Goal: Transaction & Acquisition: Purchase product/service

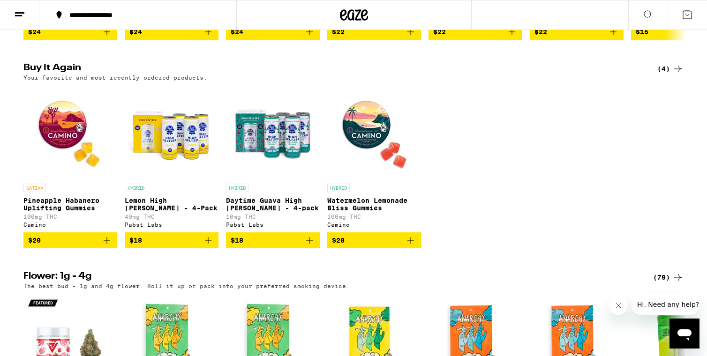
scroll to position [739, 0]
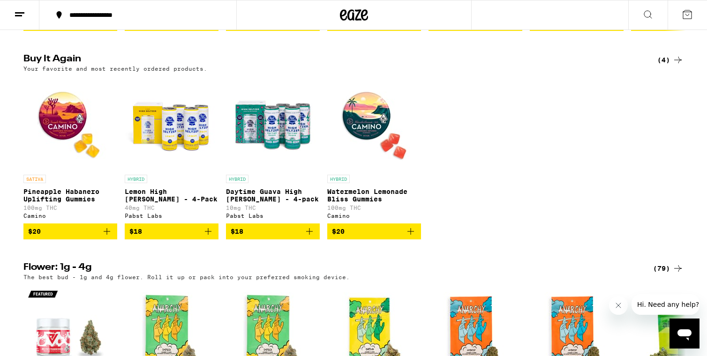
click at [209, 237] on icon "Add to bag" at bounding box center [208, 231] width 11 height 11
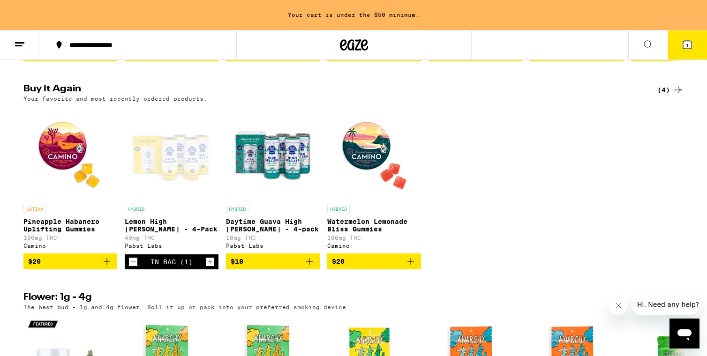
scroll to position [769, 0]
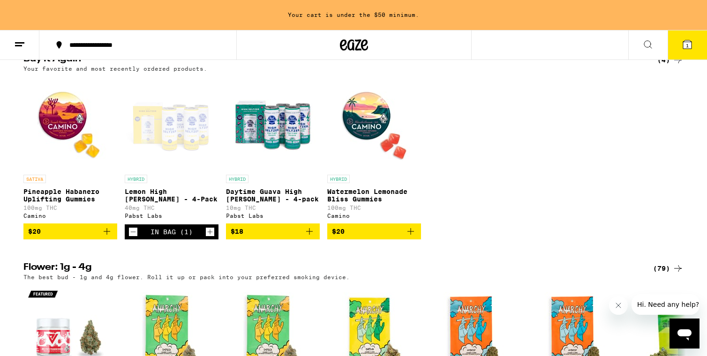
click at [210, 238] on icon "Increment" at bounding box center [210, 231] width 8 height 11
click at [105, 237] on icon "Add to bag" at bounding box center [106, 231] width 11 height 11
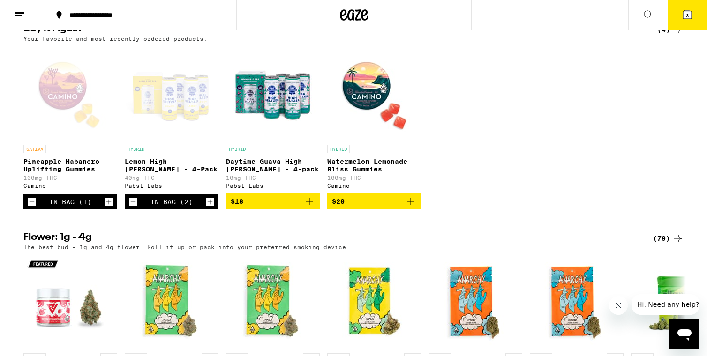
scroll to position [739, 0]
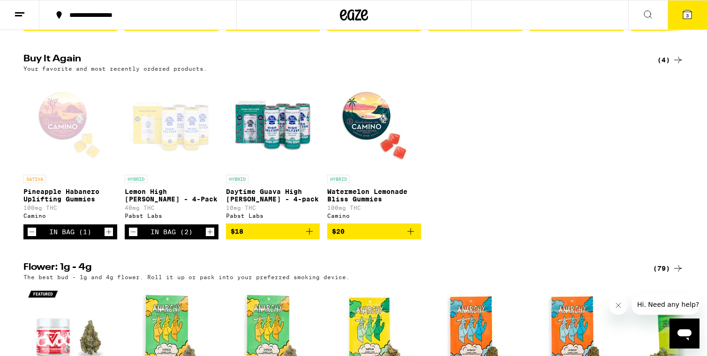
click at [687, 0] on button "3" at bounding box center [687, 14] width 39 height 29
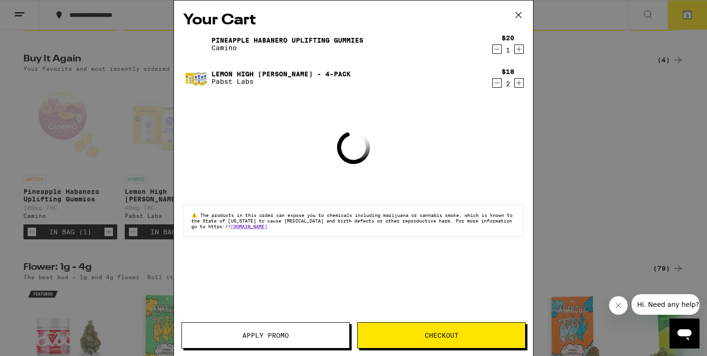
click at [432, 339] on span "Checkout" at bounding box center [442, 335] width 34 height 7
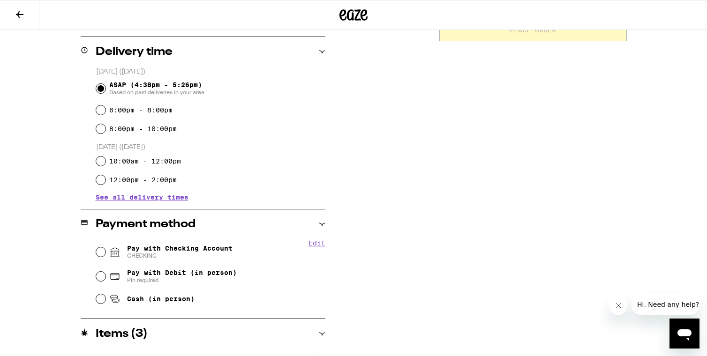
scroll to position [229, 0]
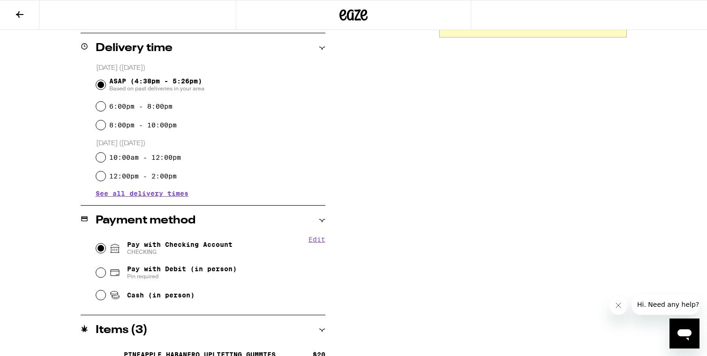
click at [104, 248] on input "Pay with Checking Account CHECKING" at bounding box center [100, 248] width 9 height 9
radio input "true"
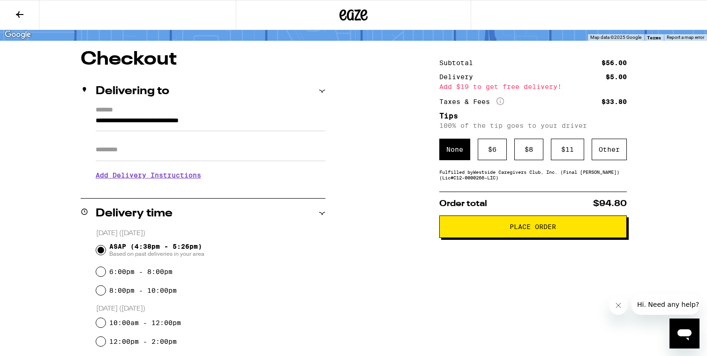
scroll to position [0, 0]
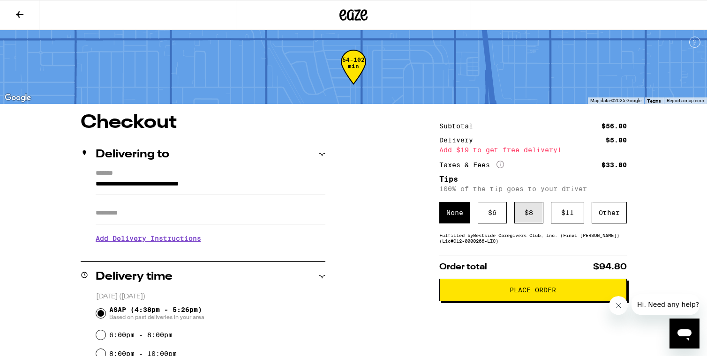
click at [516, 211] on div "$ 8" at bounding box center [528, 213] width 29 height 22
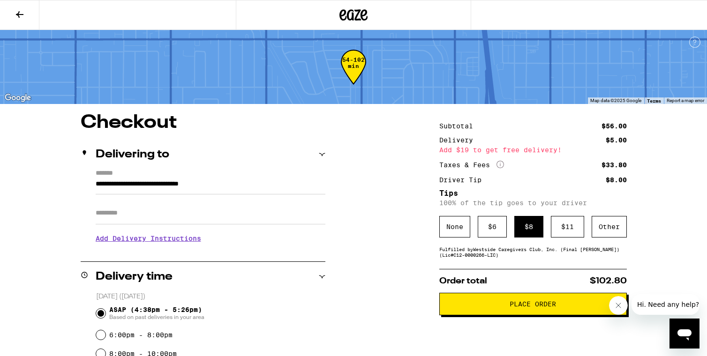
click at [519, 307] on span "Place Order" at bounding box center [533, 304] width 46 height 7
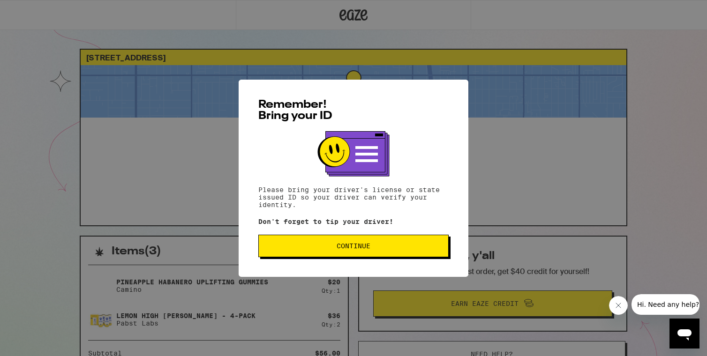
click at [385, 242] on button "Continue" at bounding box center [353, 246] width 190 height 23
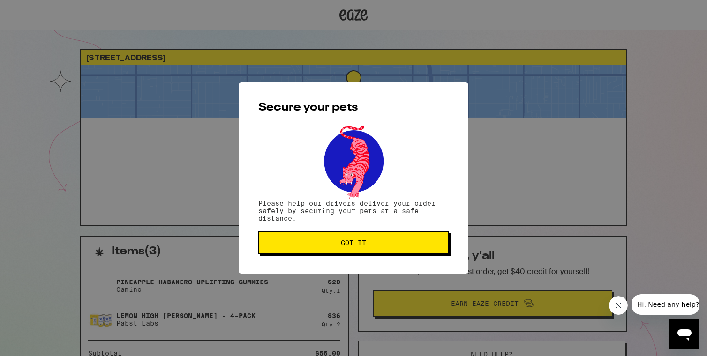
click at [385, 242] on span "Got it" at bounding box center [353, 243] width 174 height 7
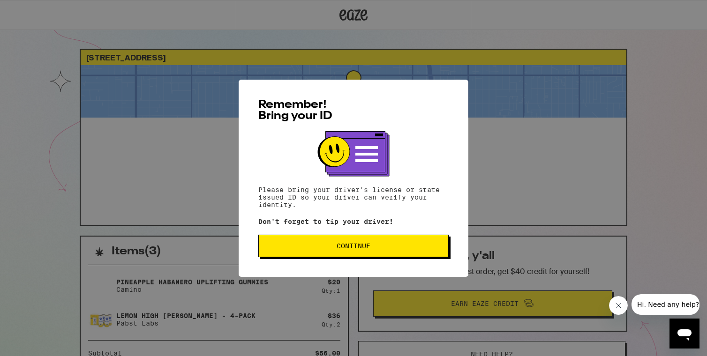
click at [365, 245] on span "Continue" at bounding box center [354, 246] width 34 height 7
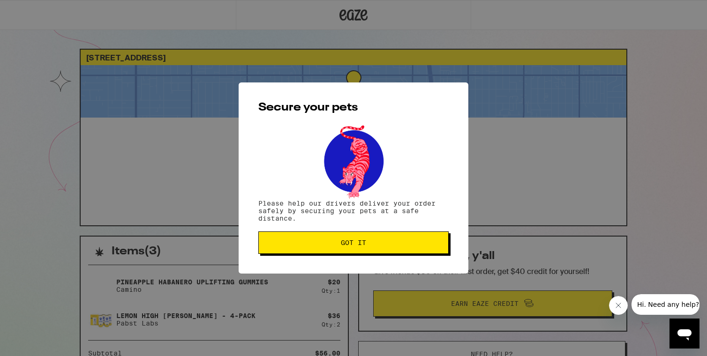
click at [398, 243] on span "Got it" at bounding box center [353, 243] width 174 height 7
